Goal: Information Seeking & Learning: Learn about a topic

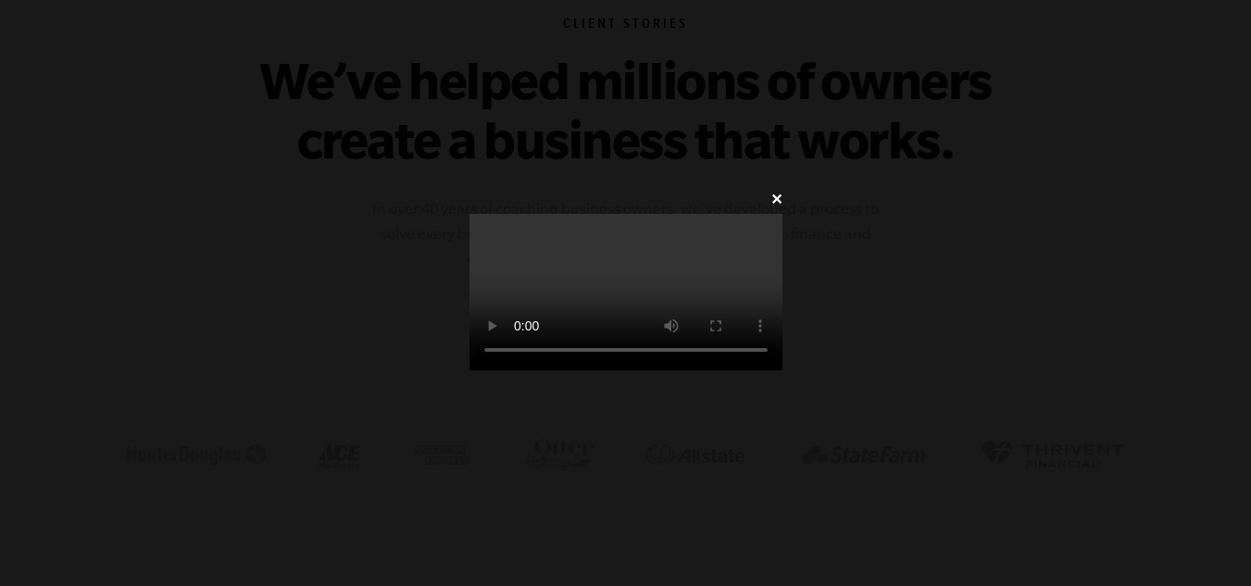
drag, startPoint x: 1258, startPoint y: 54, endPoint x: 1200, endPoint y: 204, distance: 160.6
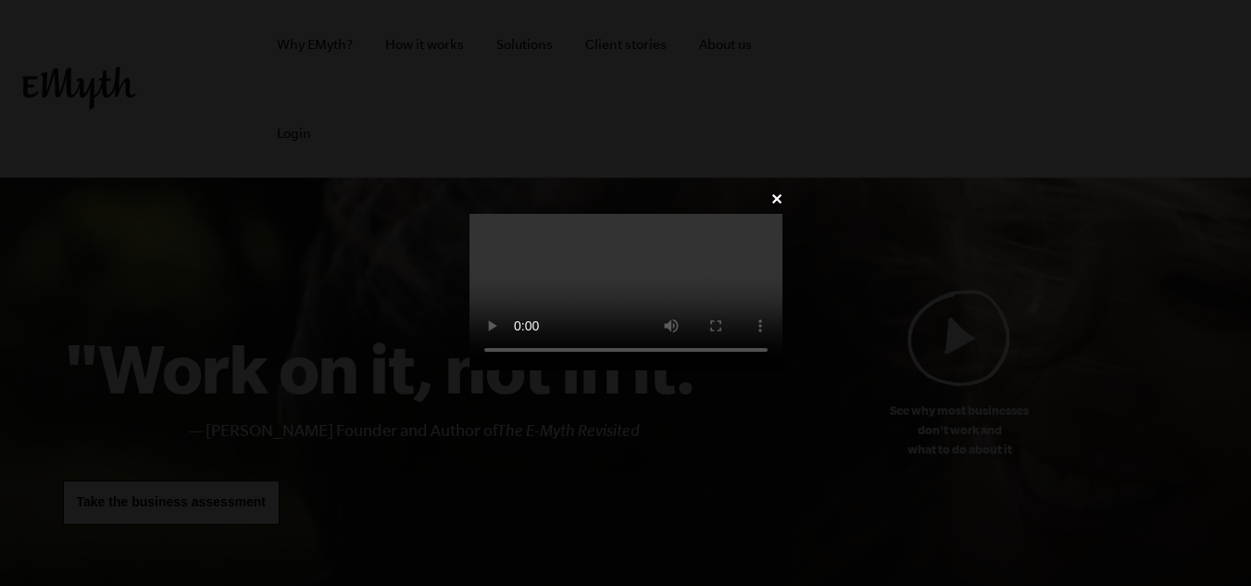
click at [810, 186] on div "✕" at bounding box center [626, 293] width 369 height 215
click at [442, 186] on div "✕" at bounding box center [626, 293] width 369 height 215
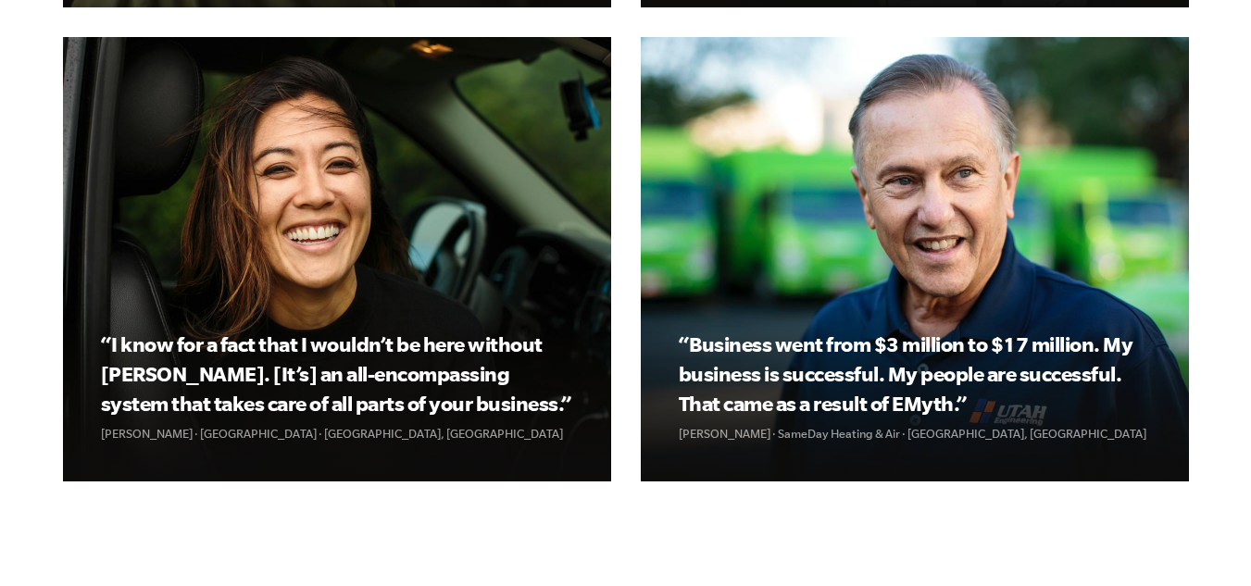
scroll to position [2641, 0]
